Goal: Task Accomplishment & Management: Use online tool/utility

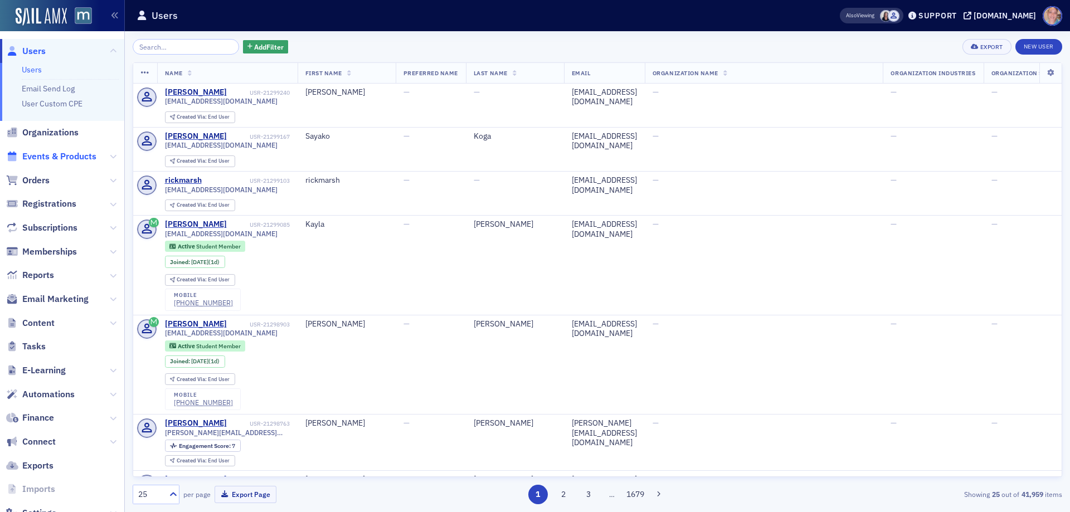
click at [56, 156] on span "Events & Products" at bounding box center [59, 157] width 74 height 12
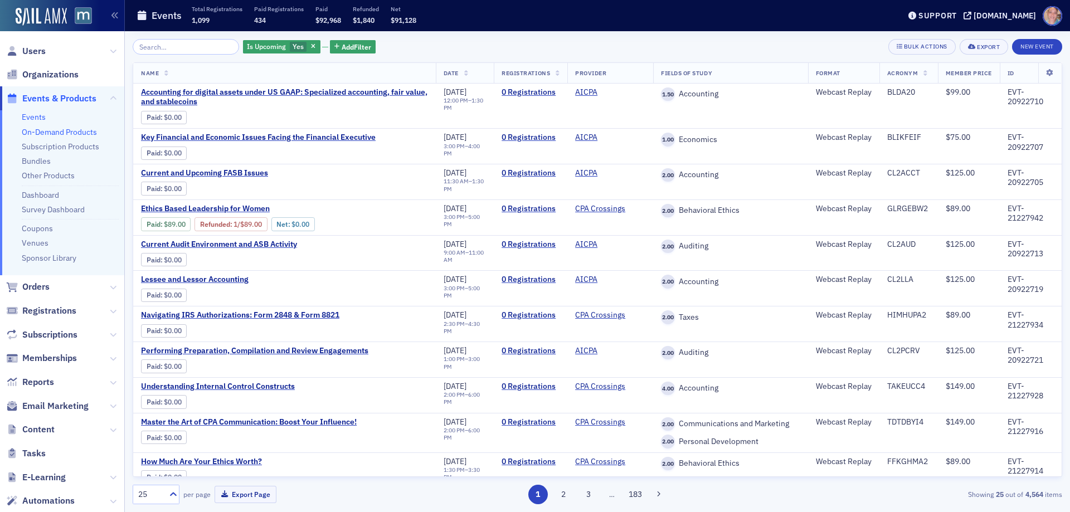
click at [54, 136] on link "On-Demand Products" at bounding box center [59, 132] width 75 height 10
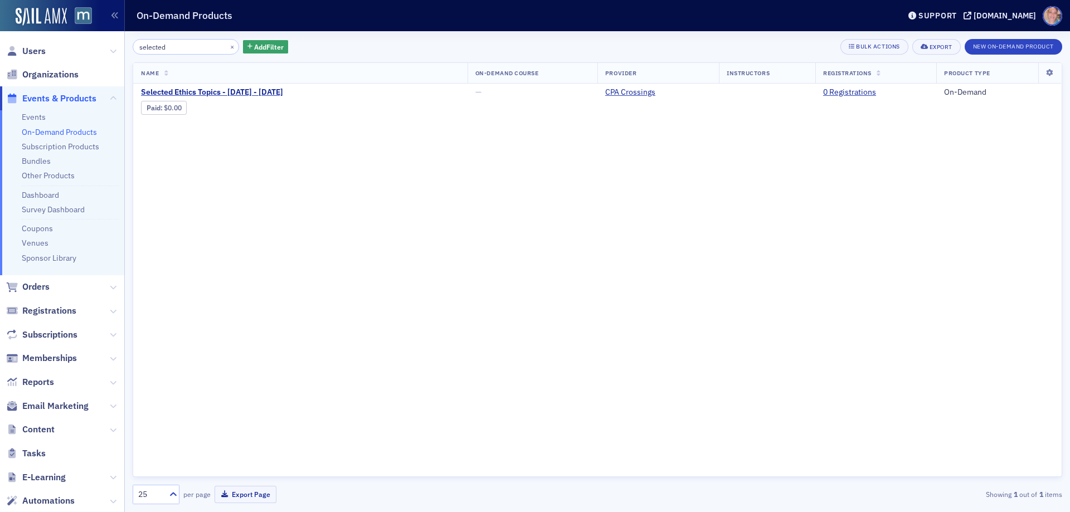
type input "selected"
click at [303, 109] on link "Product Page" at bounding box center [285, 108] width 49 height 8
click at [220, 90] on span "Selected Ethics Topics - 2024 - 2025" at bounding box center [234, 93] width 187 height 10
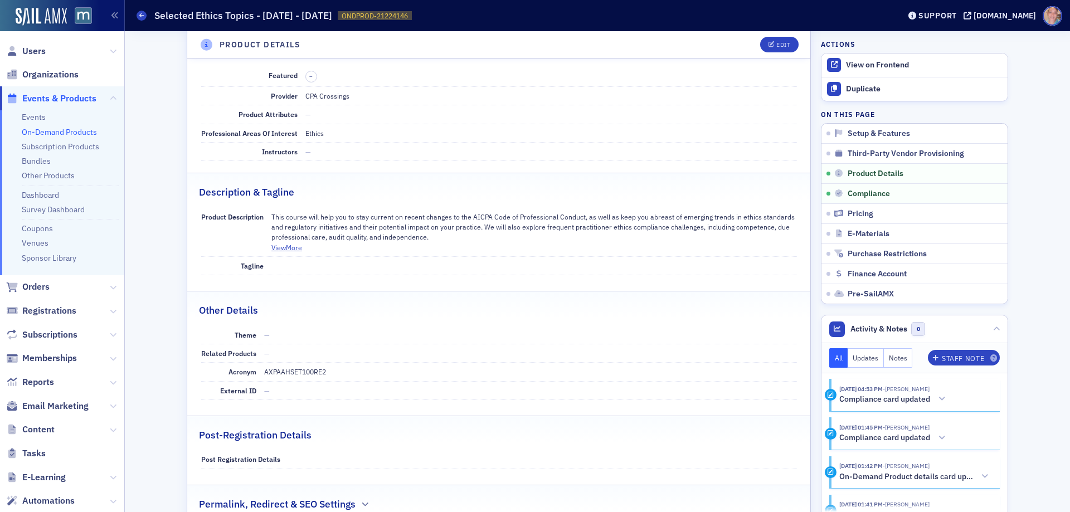
scroll to position [557, 0]
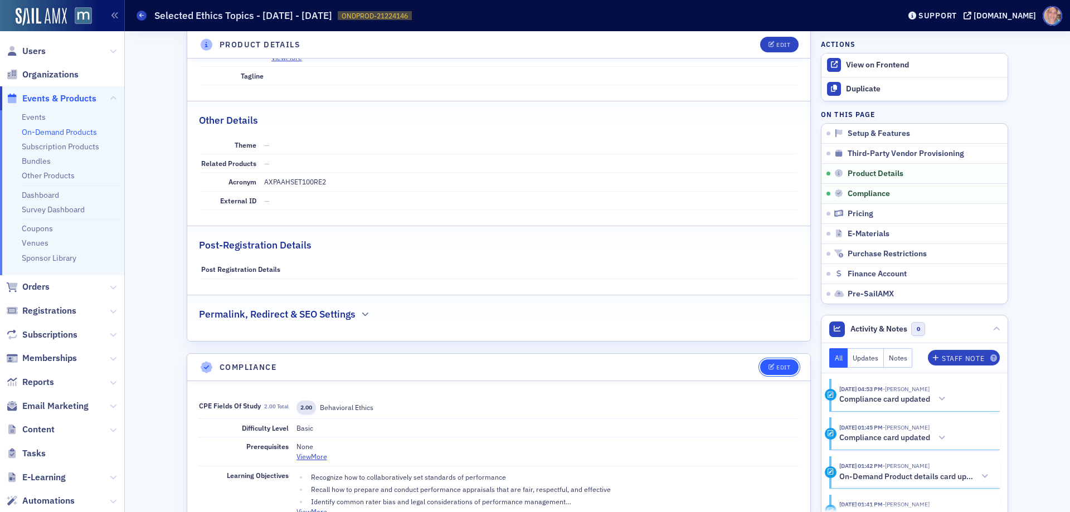
click at [777, 368] on div "Edit" at bounding box center [784, 368] width 14 height 6
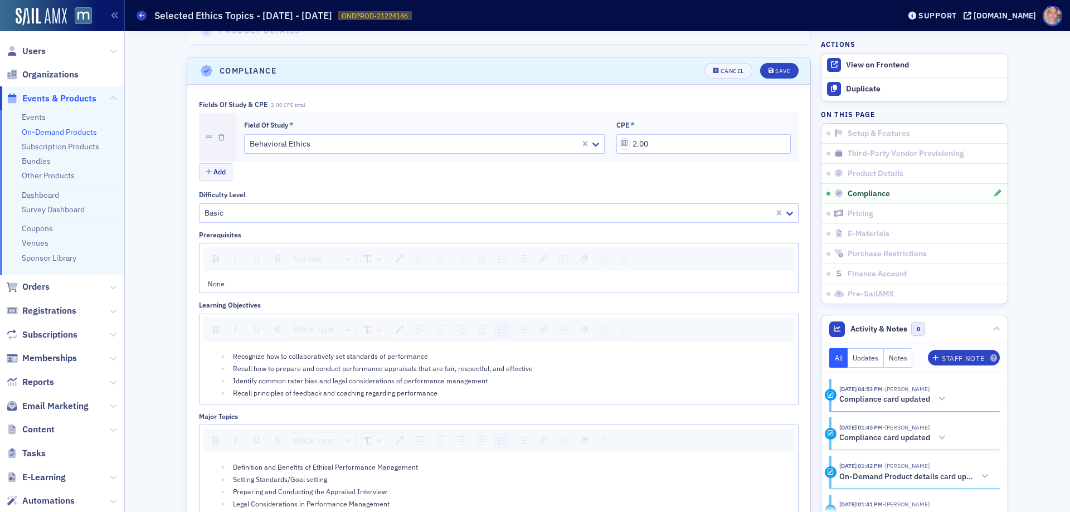
scroll to position [874, 0]
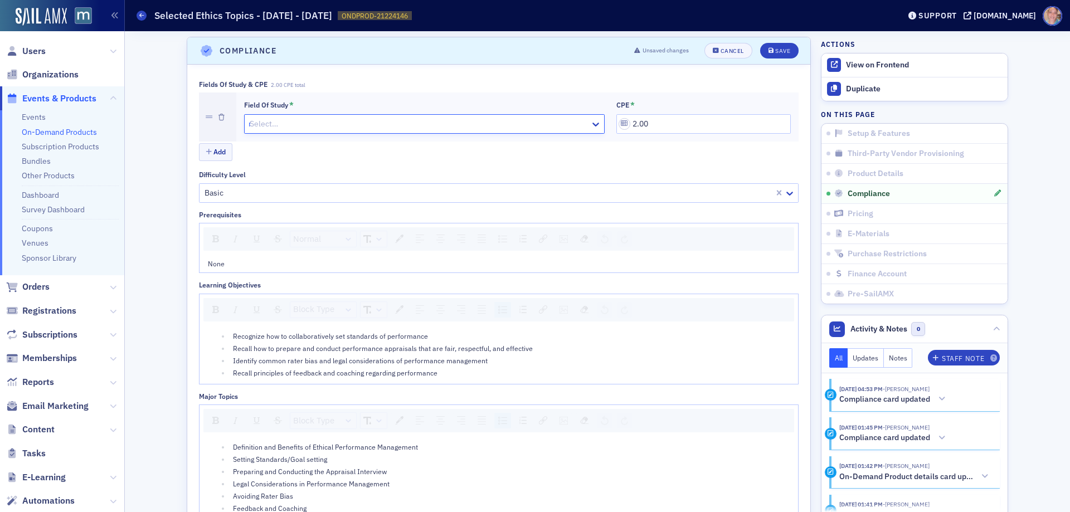
type input "re"
click at [319, 192] on div "Regulatory Ethics" at bounding box center [420, 190] width 346 height 12
click at [353, 356] on div "Identify common rater bias and legal considerations of performance management" at bounding box center [511, 361] width 557 height 10
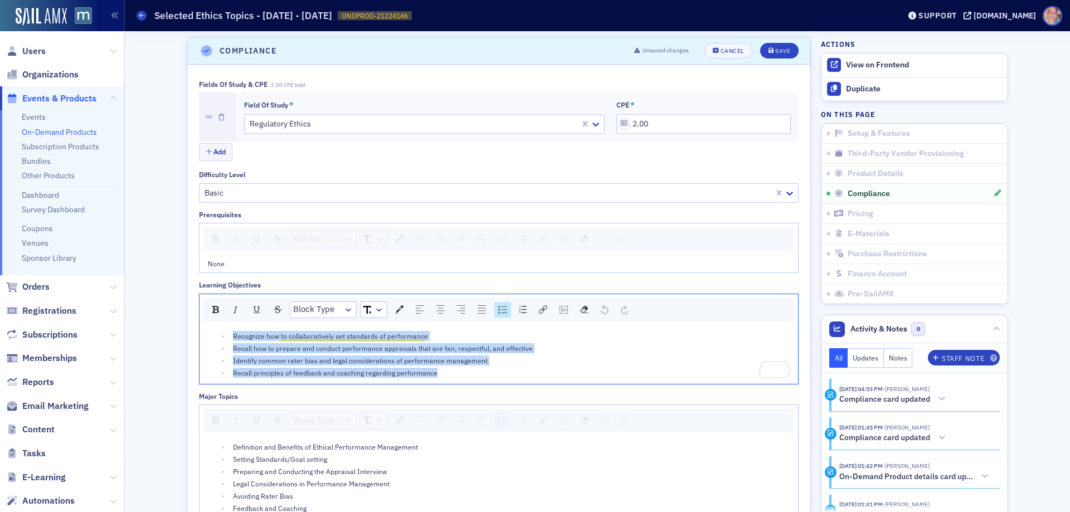
drag, startPoint x: 444, startPoint y: 377, endPoint x: 185, endPoint y: 328, distance: 263.9
click at [187, 328] on div "Fields of Study & CPE 2.00 CPE total Field of Study * Regulatory Ethics CPE * 2…" at bounding box center [498, 406] width 623 height 683
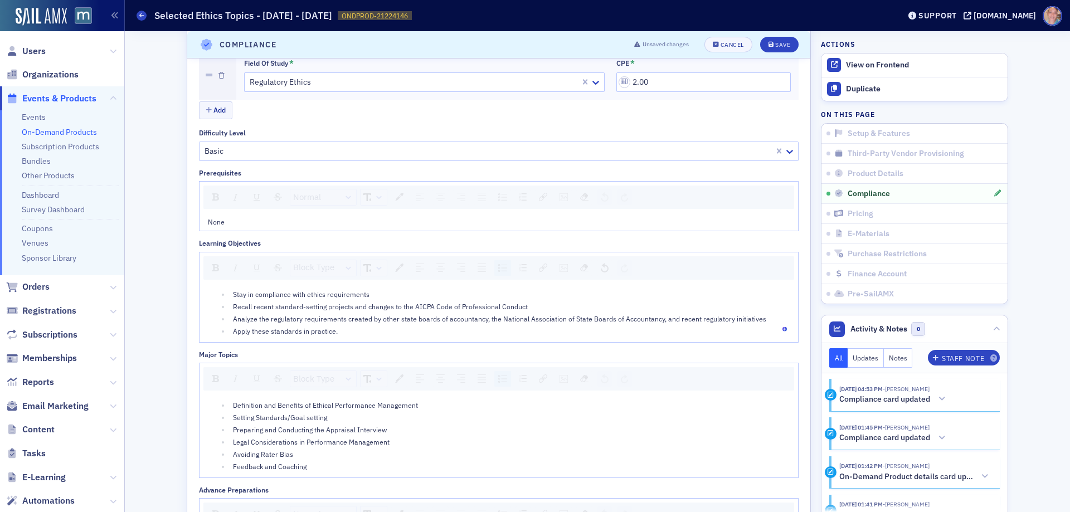
scroll to position [1041, 0]
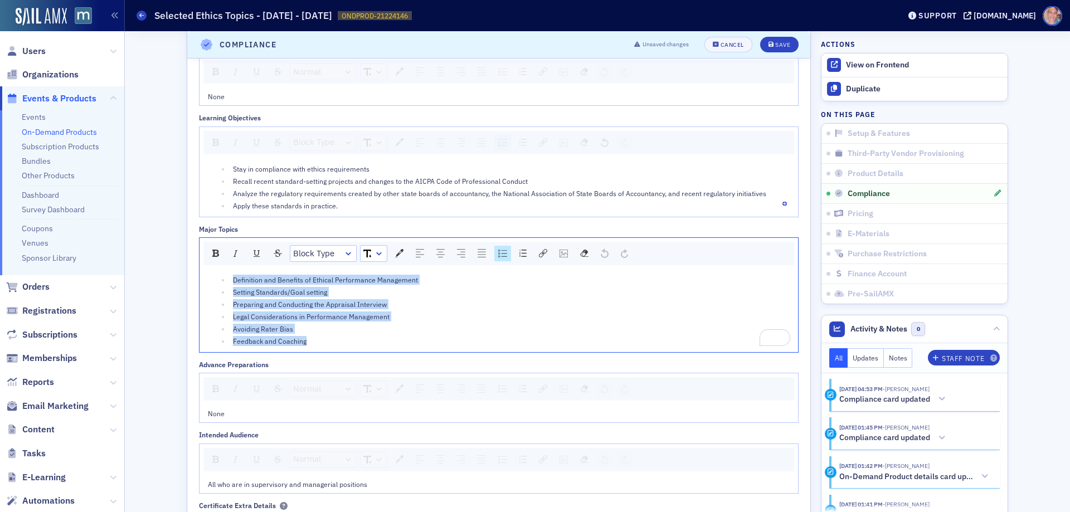
drag, startPoint x: 312, startPoint y: 345, endPoint x: 202, endPoint y: 265, distance: 136.0
click at [202, 263] on div "Block Type Definition and Benefits of Ethical Performance Management Setting St…" at bounding box center [499, 294] width 600 height 115
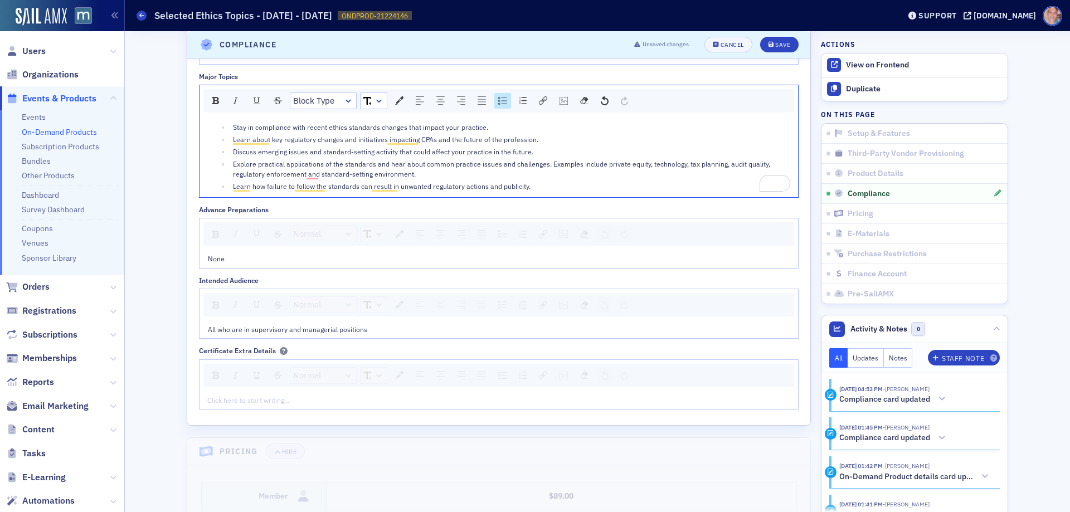
scroll to position [1264, 0]
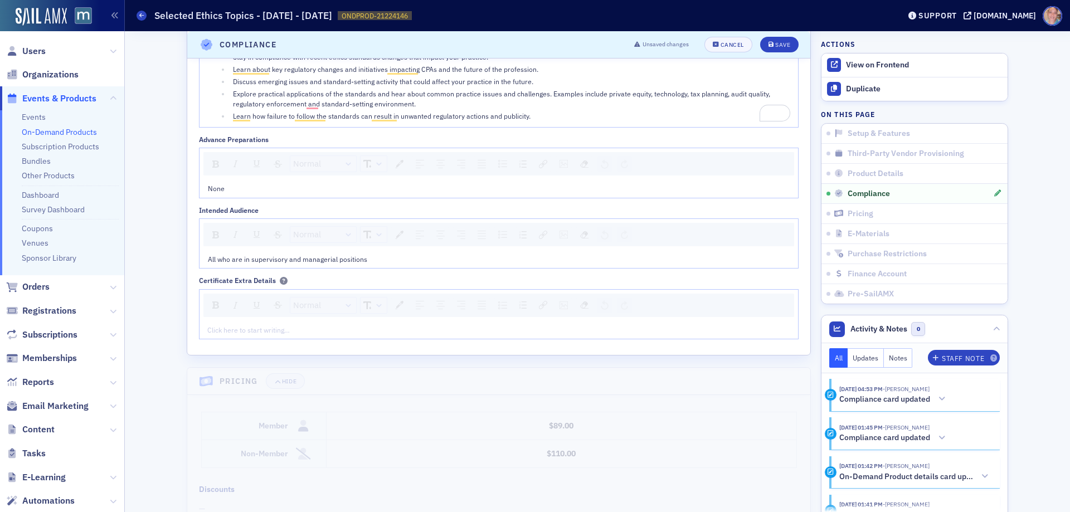
click at [251, 260] on span "All who are in supervisory and managerial positions" at bounding box center [287, 259] width 159 height 9
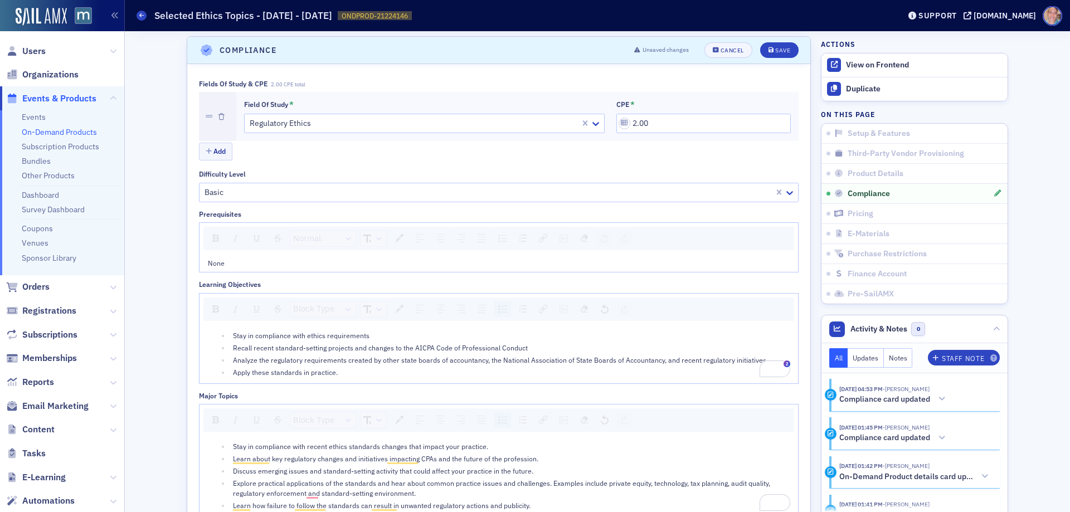
scroll to position [874, 0]
click at [770, 55] on button "Save" at bounding box center [779, 51] width 38 height 16
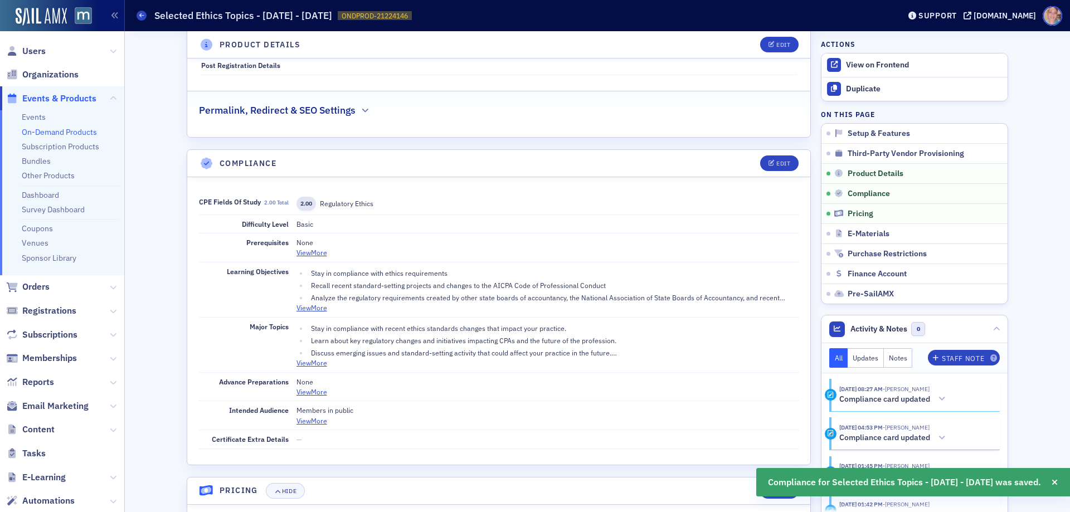
scroll to position [651, 0]
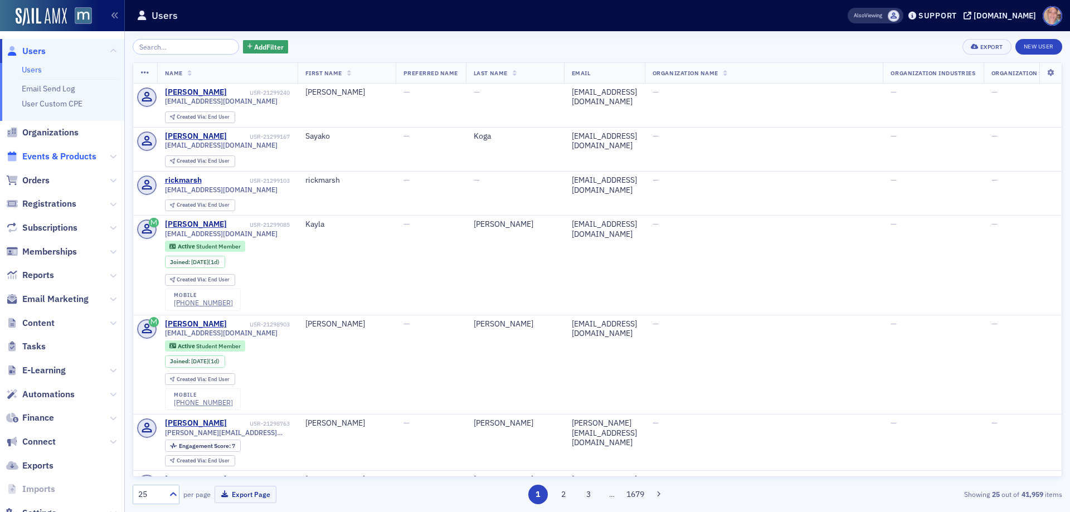
click at [56, 155] on span "Events & Products" at bounding box center [59, 157] width 74 height 12
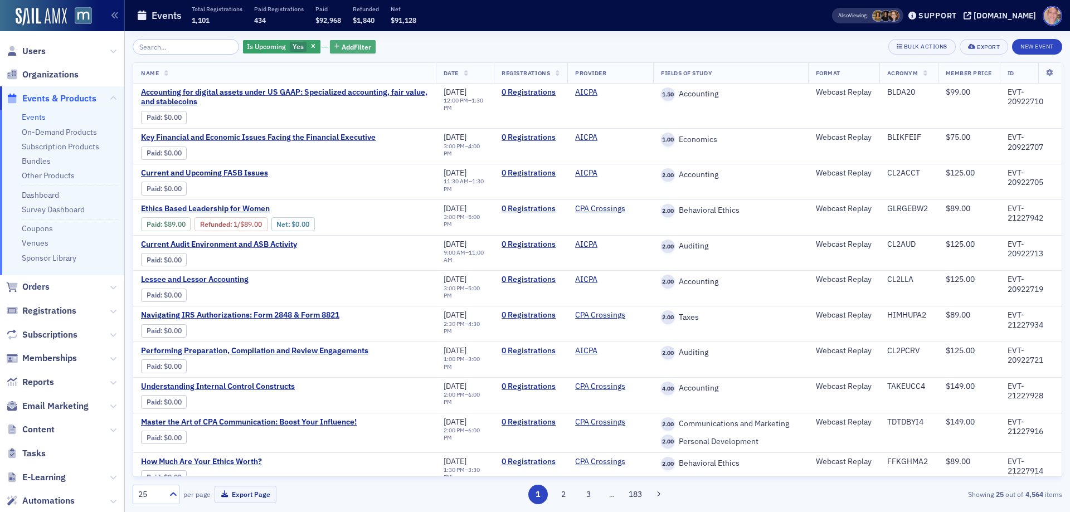
click at [352, 42] on span "Add Filter" at bounding box center [357, 47] width 30 height 10
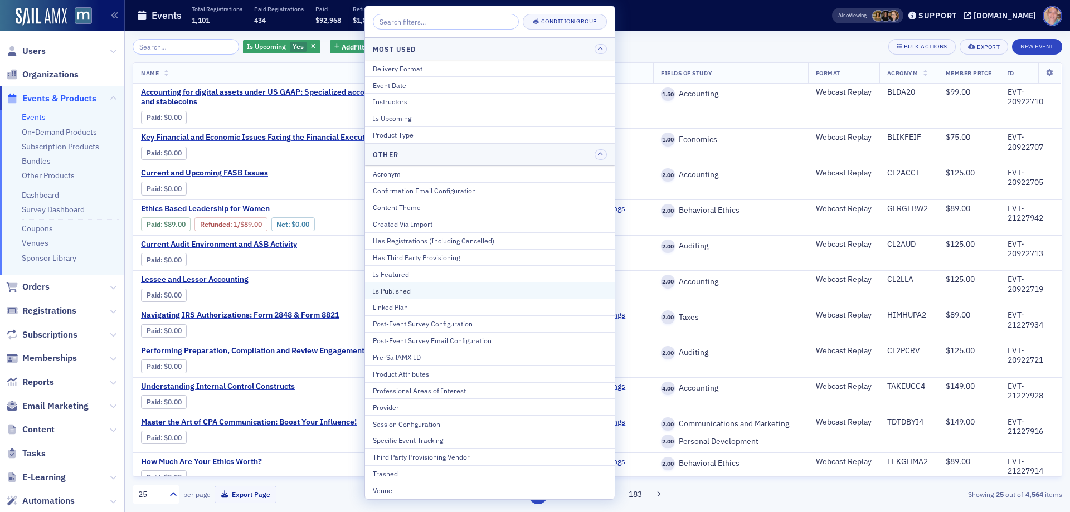
click at [444, 296] on button "Is Published" at bounding box center [490, 290] width 250 height 17
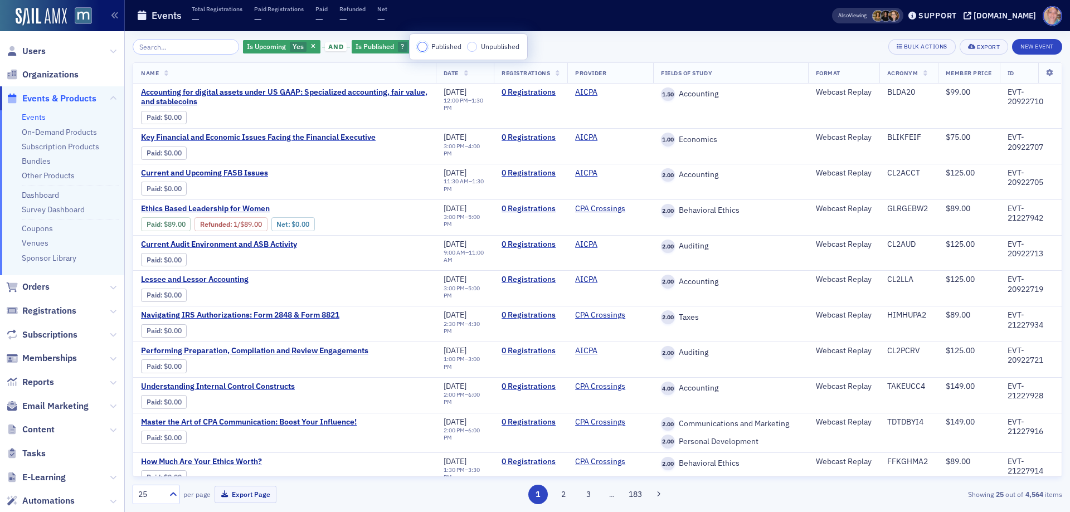
click at [425, 45] on input "Published" at bounding box center [423, 47] width 10 height 10
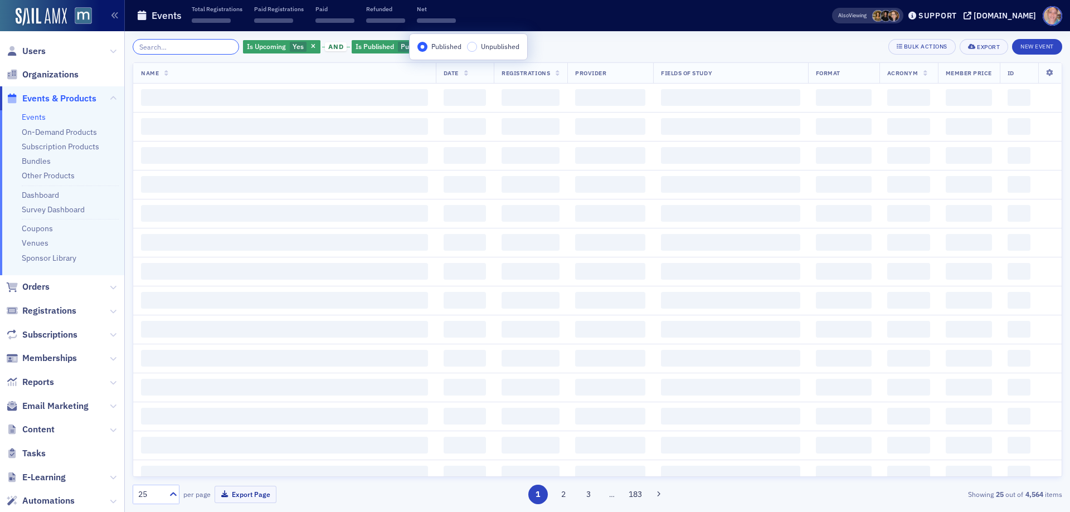
click at [210, 46] on input "search" at bounding box center [186, 47] width 106 height 16
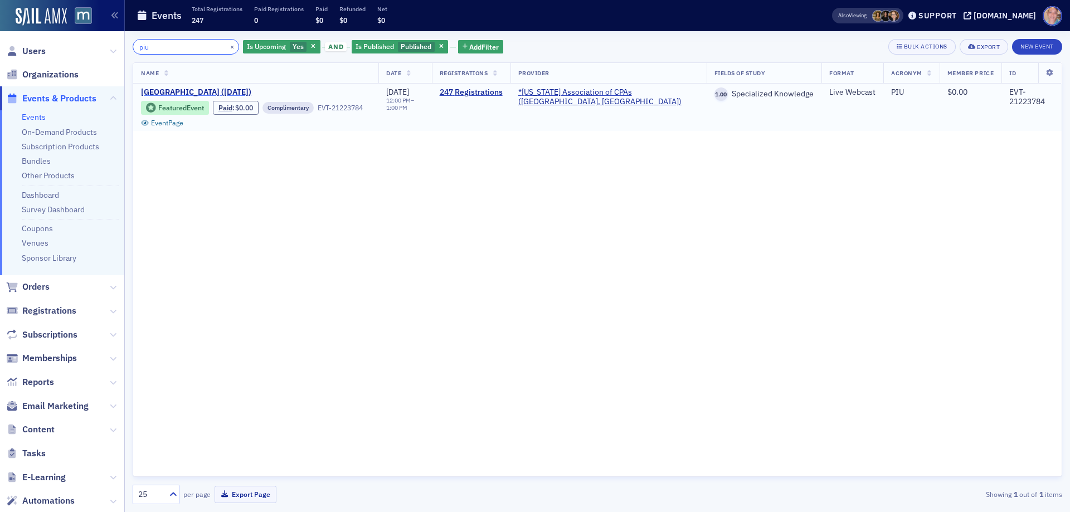
type input "piu"
click at [194, 93] on span "[GEOGRAPHIC_DATA] ([DATE])" at bounding box center [234, 93] width 187 height 10
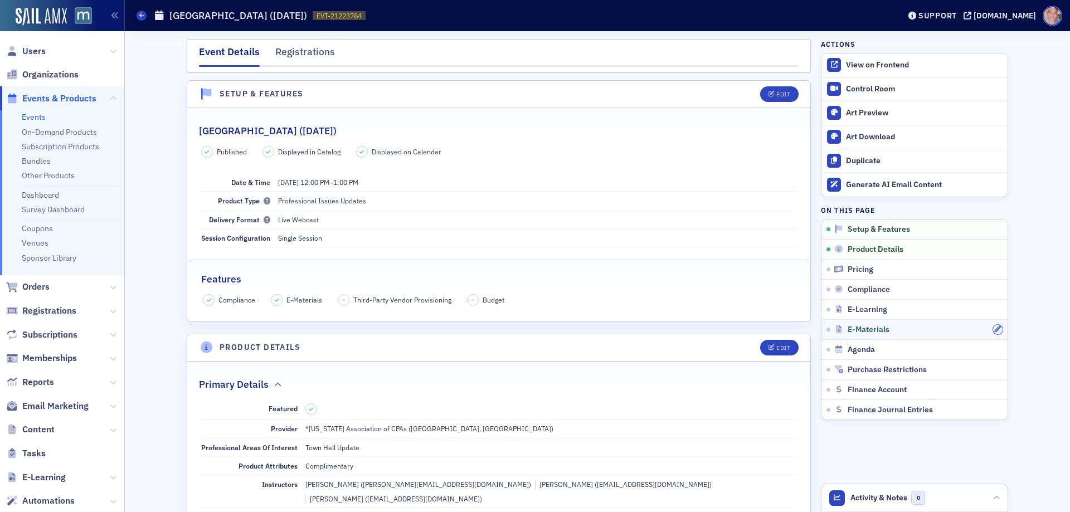
click at [995, 330] on icon "button" at bounding box center [998, 329] width 7 height 7
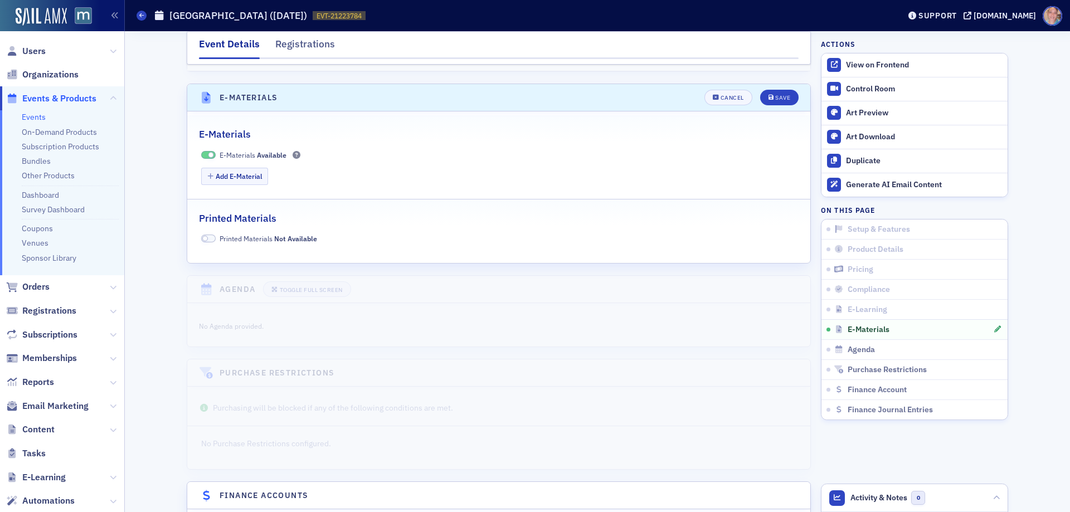
scroll to position [1628, 0]
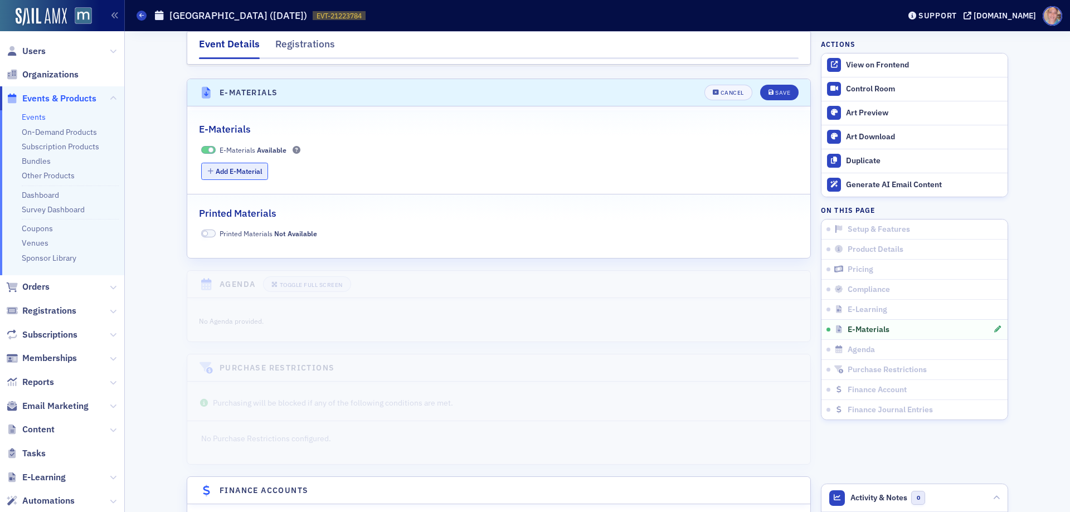
click at [238, 163] on button "Add E-Material" at bounding box center [234, 171] width 67 height 17
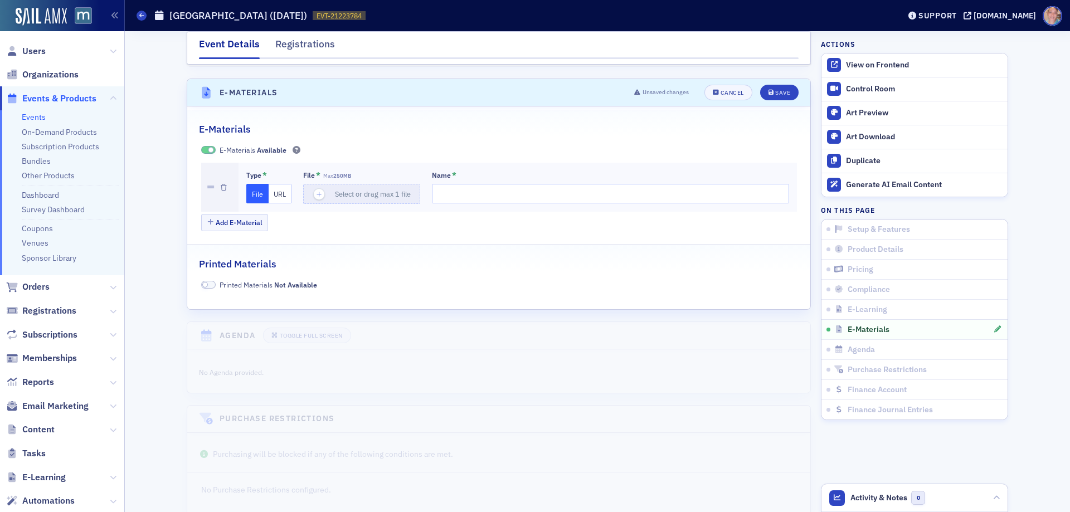
click at [279, 184] on button "URL" at bounding box center [280, 194] width 23 height 20
click at [335, 184] on input "url" at bounding box center [363, 194] width 120 height 20
paste input "[URL][DOMAIN_NAME]"
type input "[URL][DOMAIN_NAME]"
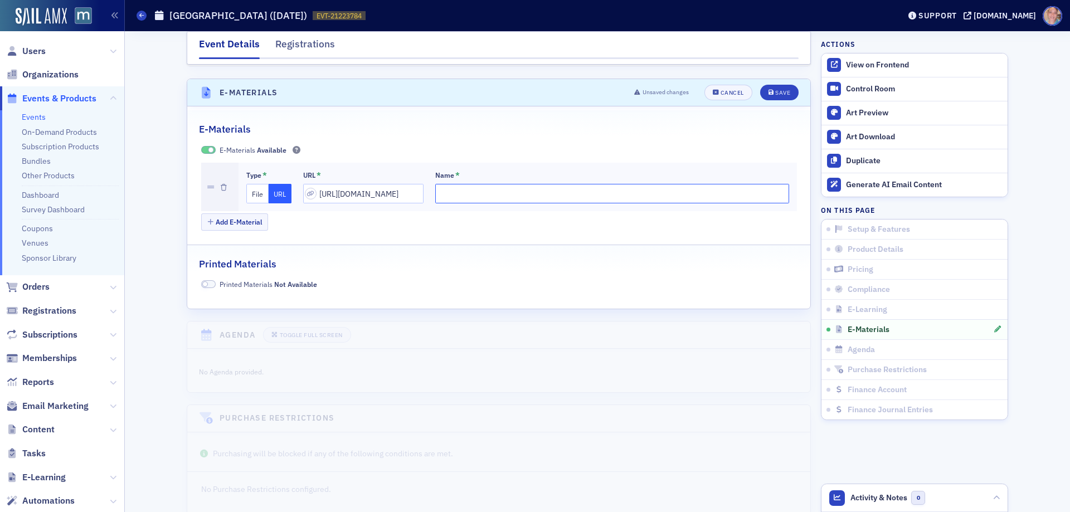
click at [483, 184] on input "Name *" at bounding box center [612, 194] width 354 height 20
type input "Conferences IO Link for voluntary polls and speaker Q&A"
click at [769, 90] on icon "submit" at bounding box center [772, 93] width 6 height 6
